Goal: Task Accomplishment & Management: Manage account settings

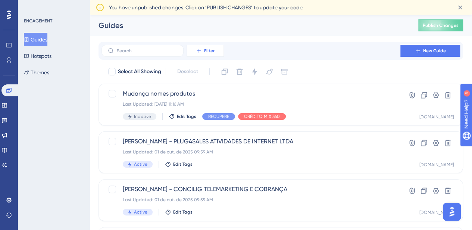
click at [216, 53] on button "Filter" at bounding box center [205, 51] width 37 height 12
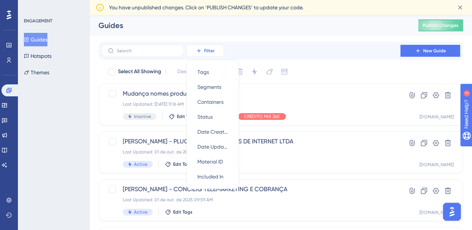
scroll to position [9, 0]
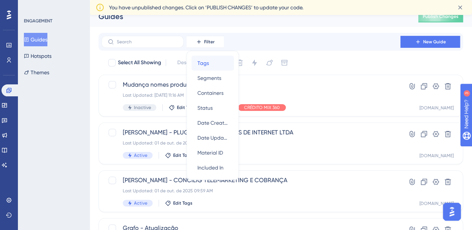
click at [213, 62] on div "Tags Tags" at bounding box center [213, 63] width 31 height 15
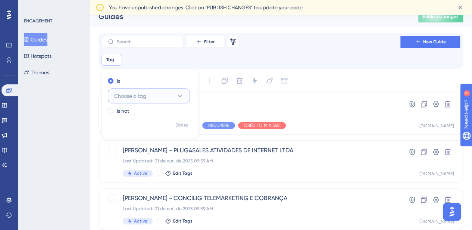
click at [134, 95] on span "Choose a tag" at bounding box center [130, 96] width 32 height 9
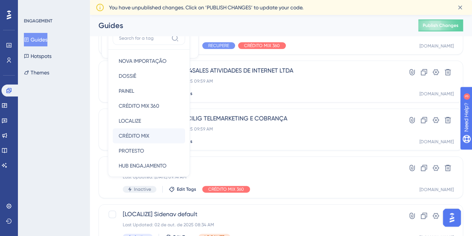
scroll to position [96, 0]
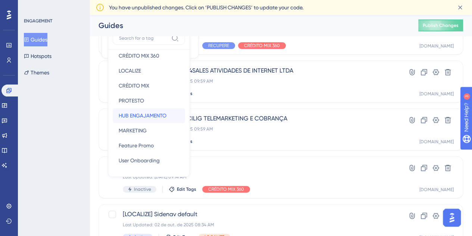
click at [142, 112] on span "HUB ENGAJAMENTO" at bounding box center [143, 115] width 48 height 9
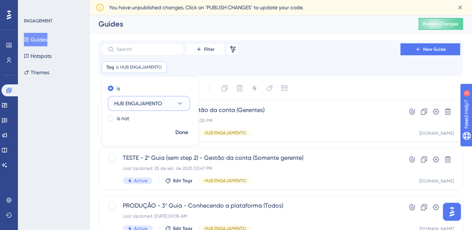
scroll to position [0, 0]
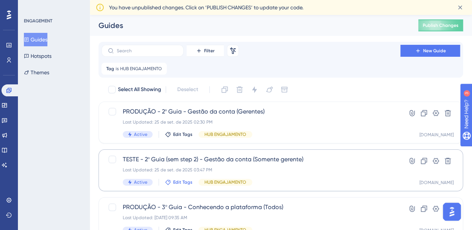
click at [179, 183] on span "Edit Tags" at bounding box center [182, 182] width 19 height 6
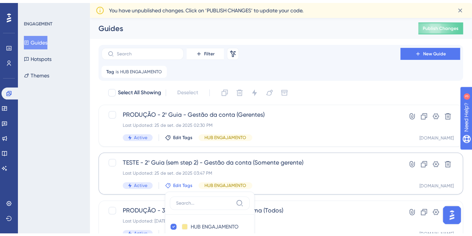
scroll to position [134, 0]
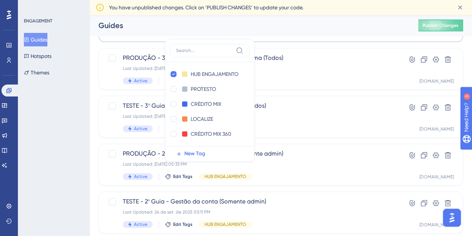
click at [194, 49] on input at bounding box center [204, 50] width 57 height 6
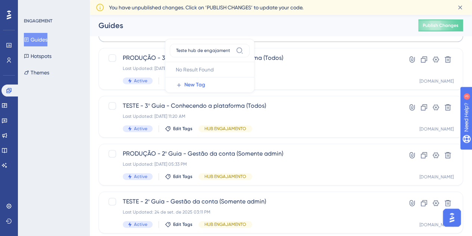
type input "Teste hub de engajamento"
drag, startPoint x: 175, startPoint y: 47, endPoint x: 235, endPoint y: 55, distance: 60.2
click at [235, 55] on label "Teste hub de engajamento" at bounding box center [210, 50] width 80 height 13
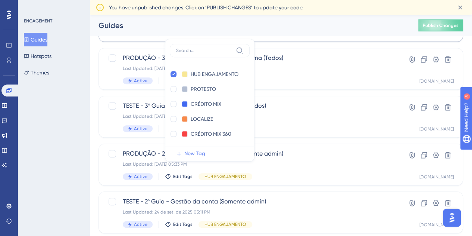
click at [176, 152] on icon at bounding box center [179, 154] width 6 height 6
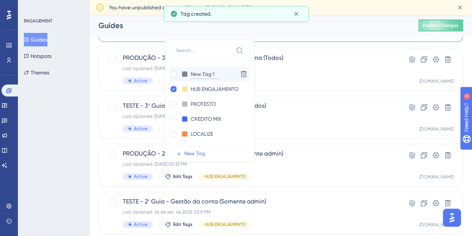
click at [193, 74] on input "New Tag 1" at bounding box center [206, 73] width 30 height 9
drag, startPoint x: 190, startPoint y: 71, endPoint x: 221, endPoint y: 72, distance: 31.8
click at [221, 72] on div "New Tag 1 New Tag 1" at bounding box center [202, 73] width 65 height 9
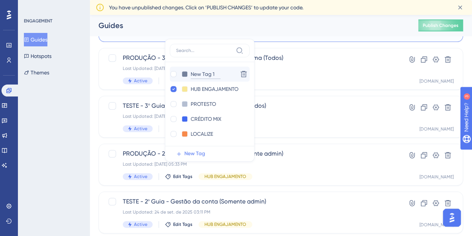
paste input "Teste hub de enga"
type input "Teste hub de enga"
click at [173, 71] on div at bounding box center [174, 74] width 6 height 6
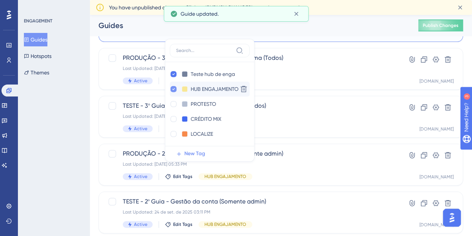
checkbox input "true"
click at [173, 89] on icon at bounding box center [174, 89] width 3 height 2
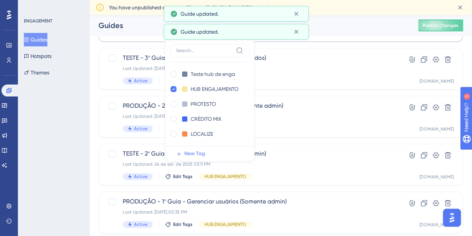
click at [301, 142] on div "Select All Showing Deselect PRODUÇÃO - 2º Guia - Gestão da conta (Gerentes) Las…" at bounding box center [281, 107] width 365 height 347
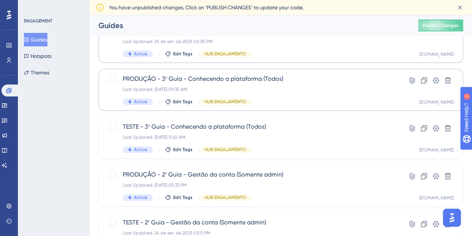
scroll to position [112, 0]
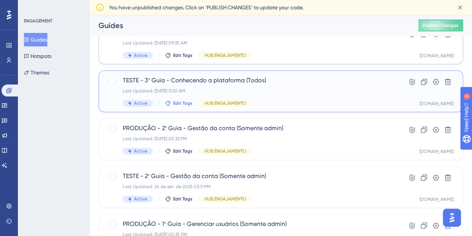
click at [166, 105] on icon at bounding box center [168, 103] width 6 height 6
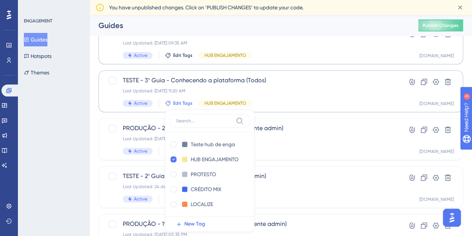
scroll to position [164, 0]
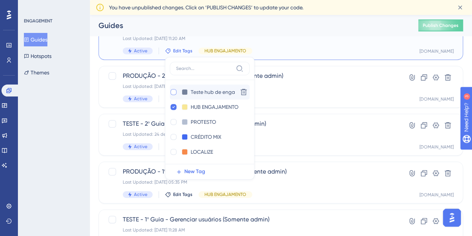
click at [172, 92] on div at bounding box center [174, 92] width 6 height 6
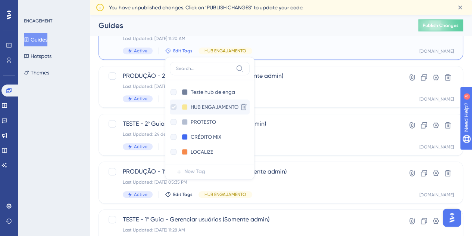
checkbox input "true"
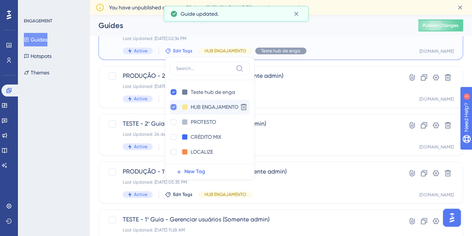
click at [175, 108] on div at bounding box center [174, 107] width 6 height 6
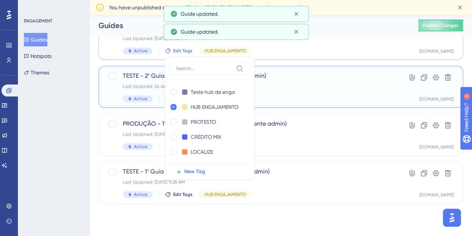
click at [146, 79] on span "TESTE - 2º Guia - Gestão da conta (Somente admin)" at bounding box center [251, 75] width 257 height 9
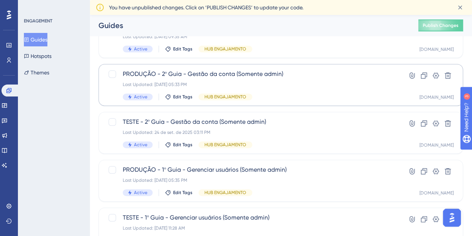
scroll to position [149, 0]
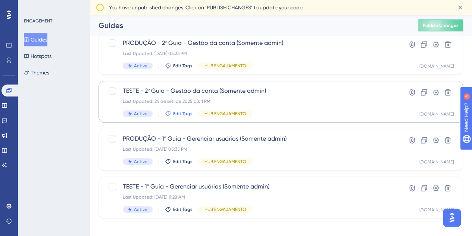
click at [183, 113] on span "Edit Tags" at bounding box center [182, 114] width 19 height 6
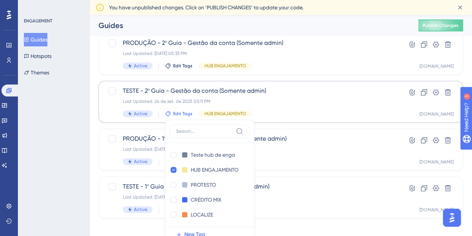
scroll to position [212, 0]
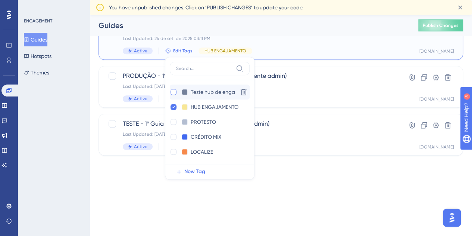
click at [172, 89] on div at bounding box center [174, 92] width 6 height 6
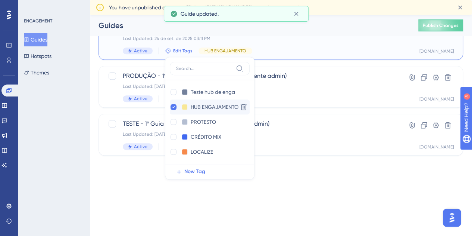
checkbox input "true"
click at [174, 106] on icon at bounding box center [174, 107] width 3 height 2
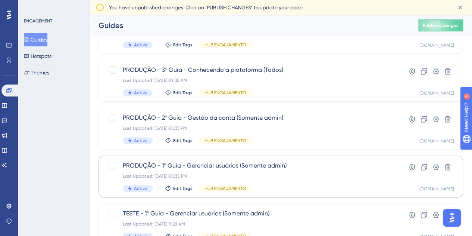
scroll to position [108, 0]
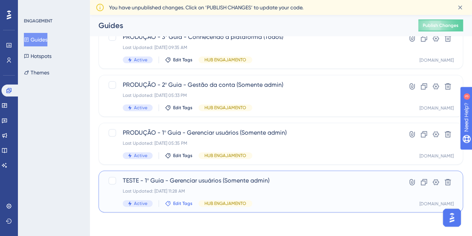
click at [184, 203] on span "Edit Tags" at bounding box center [182, 203] width 19 height 6
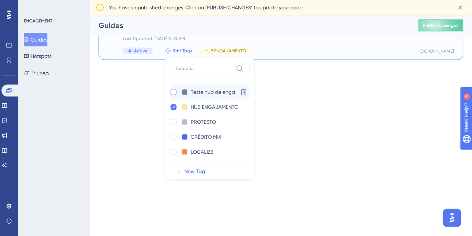
click at [171, 92] on div at bounding box center [174, 92] width 6 height 6
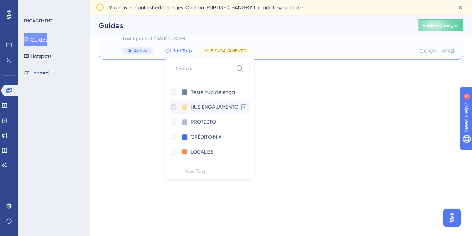
checkbox input "true"
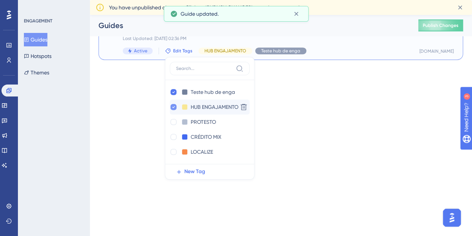
click at [174, 107] on div at bounding box center [174, 107] width 6 height 6
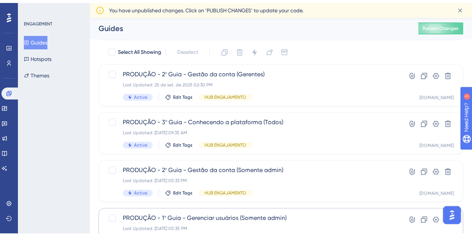
scroll to position [37, 0]
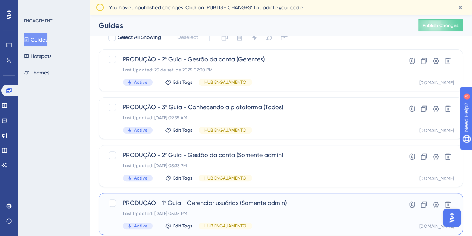
click at [266, 195] on div "PRODUÇÃO - 1º Guia - Gerenciar usuários (Somente admin) Last Updated: [DATE] 05…" at bounding box center [281, 214] width 365 height 42
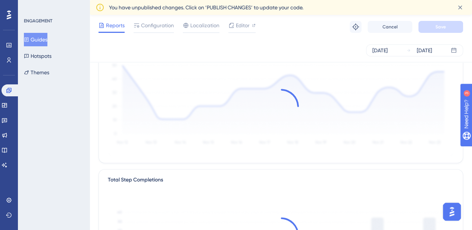
scroll to position [37, 0]
